Goal: Find specific page/section: Find specific page/section

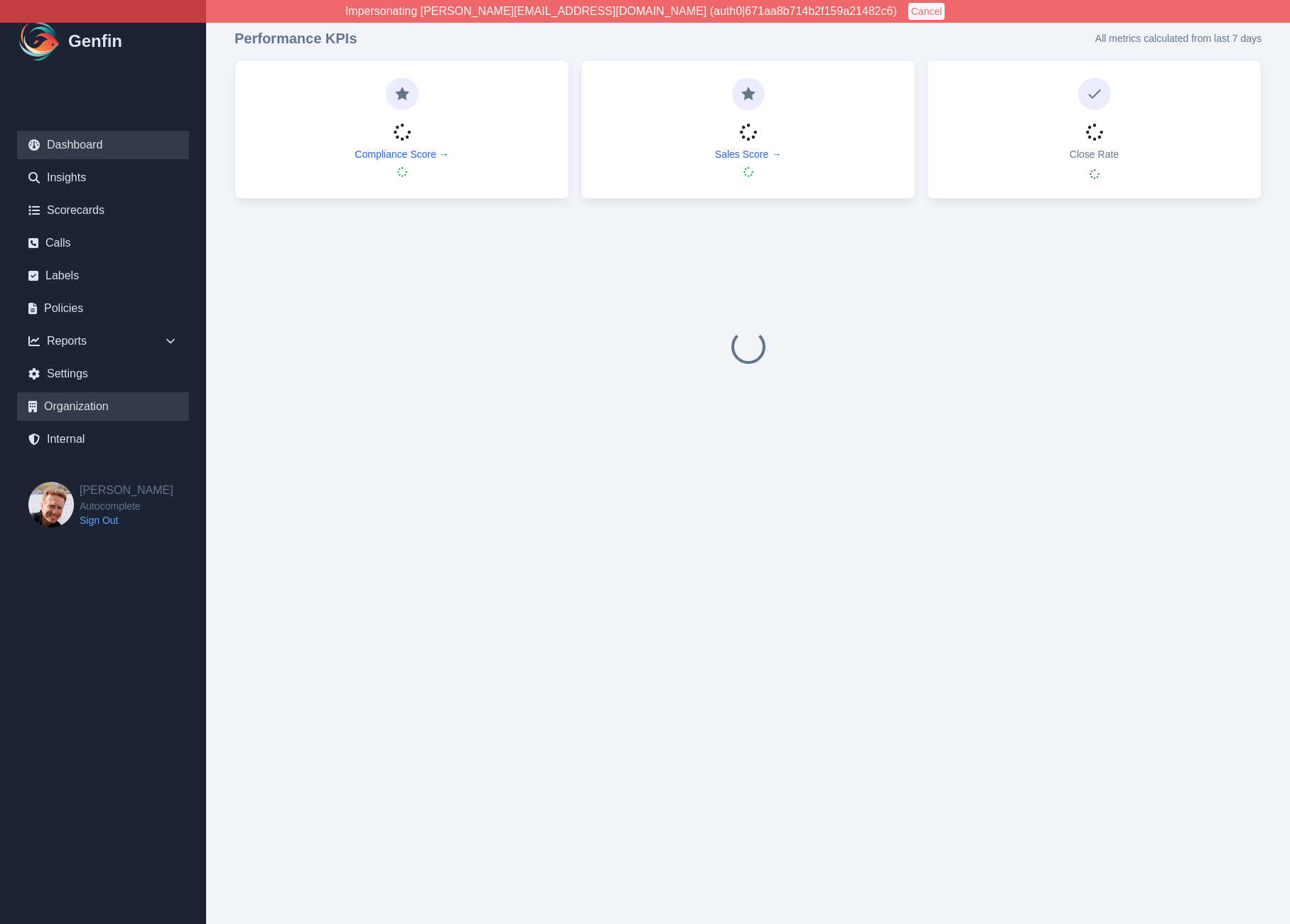
click at [75, 406] on link "Organization" at bounding box center [102, 407] width 172 height 29
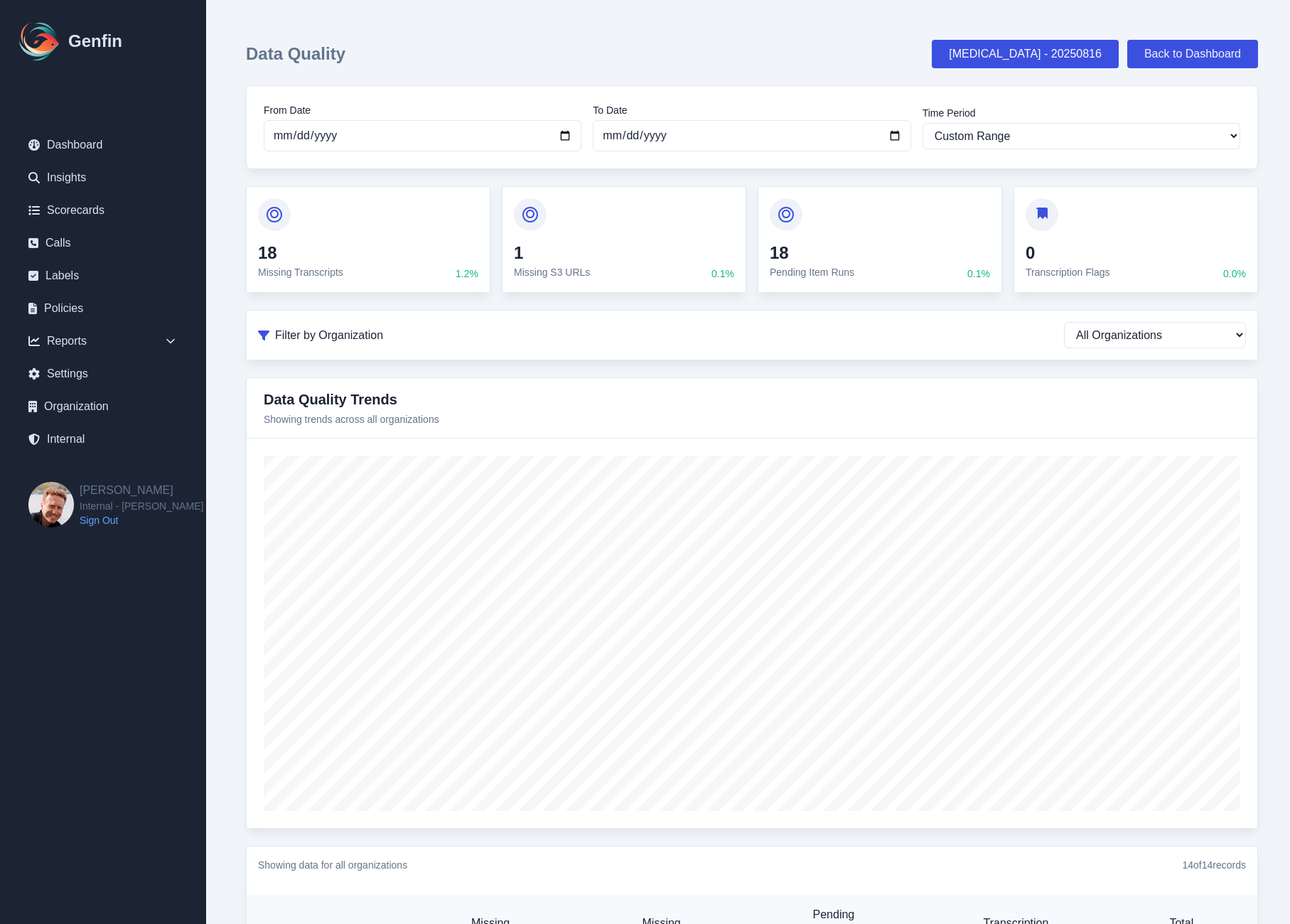
select select "custom"
